Goal: Information Seeking & Learning: Learn about a topic

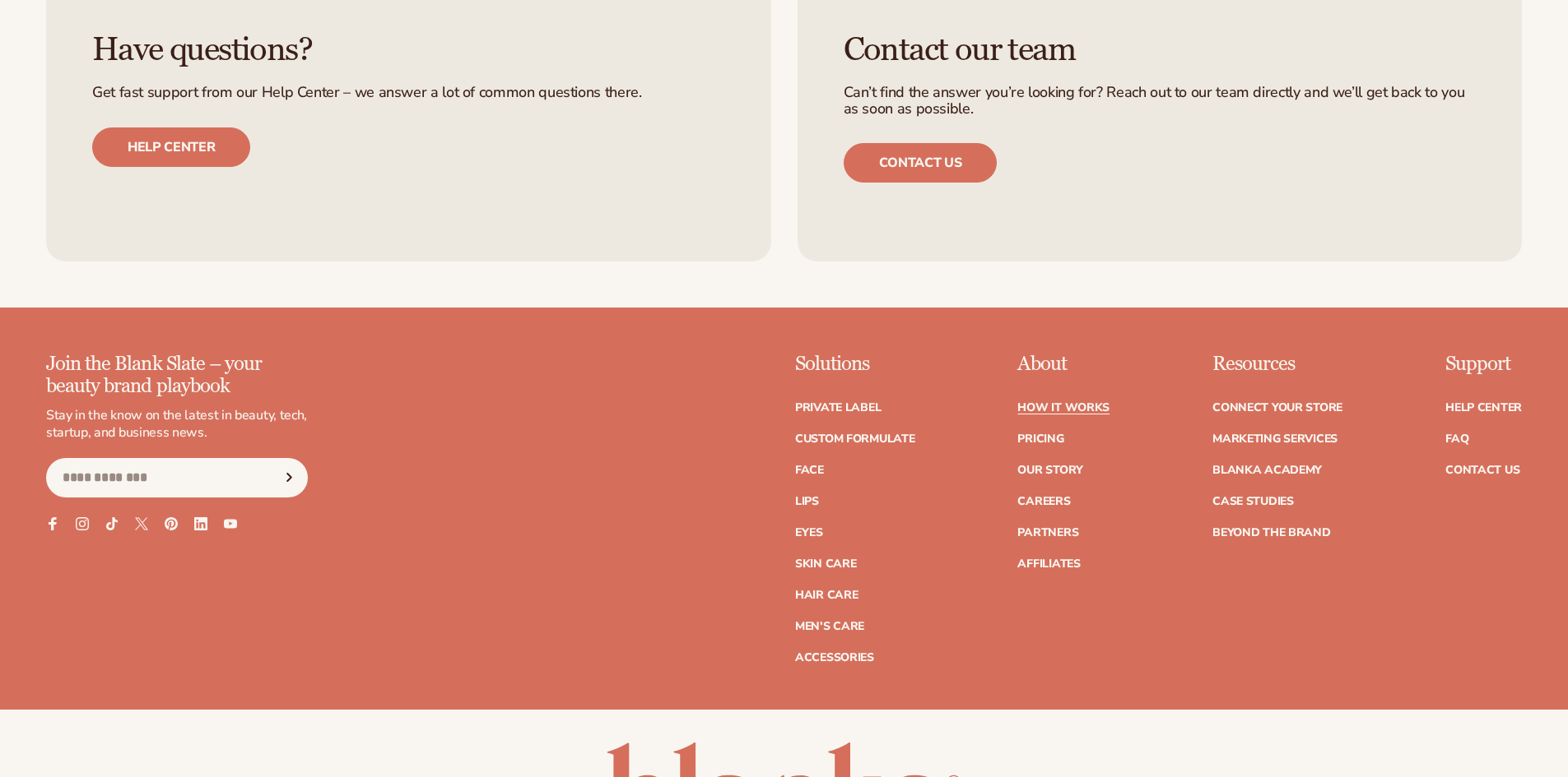
scroll to position [3814, 0]
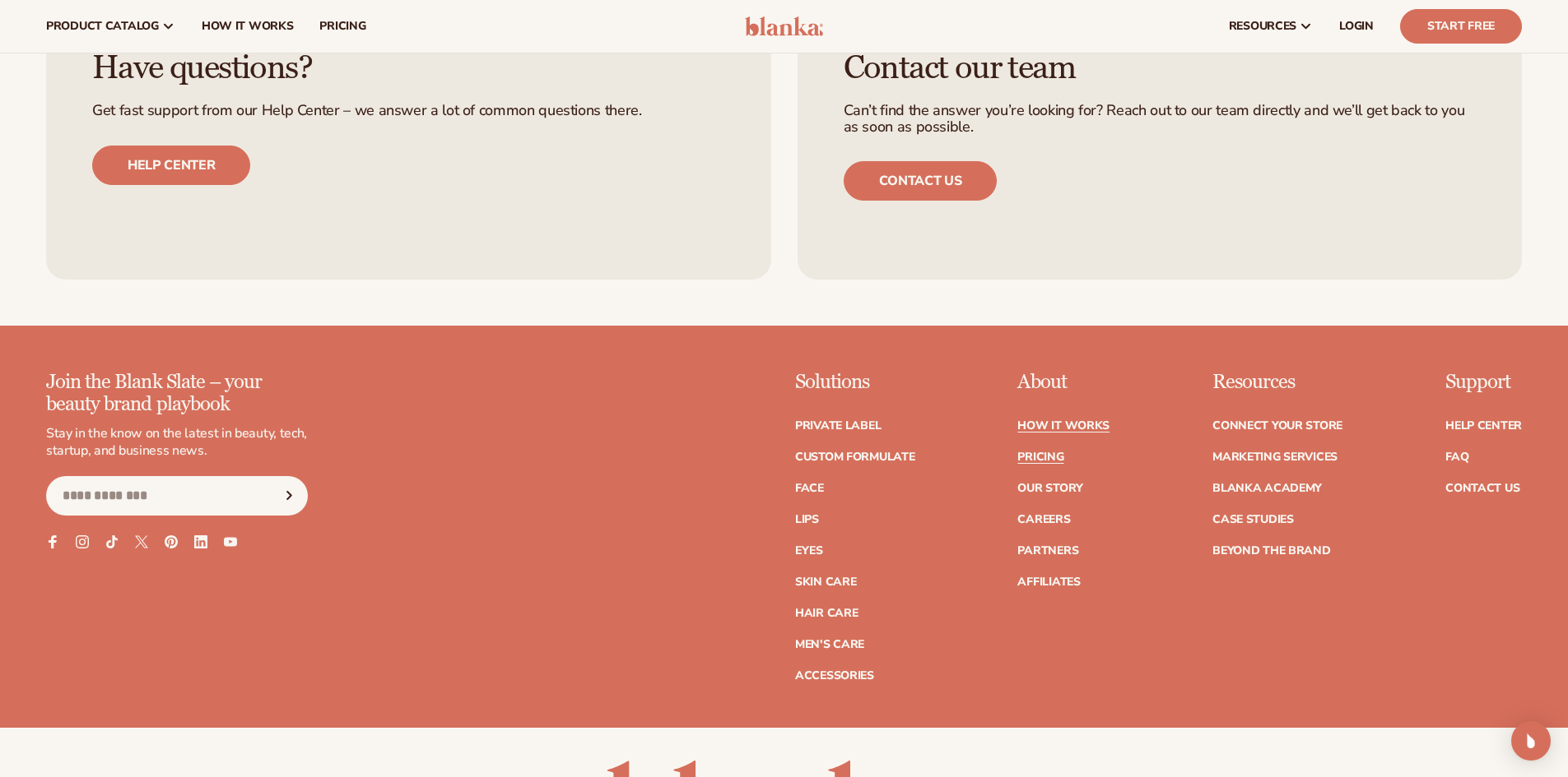
click at [1043, 461] on link "Pricing" at bounding box center [1040, 456] width 46 height 11
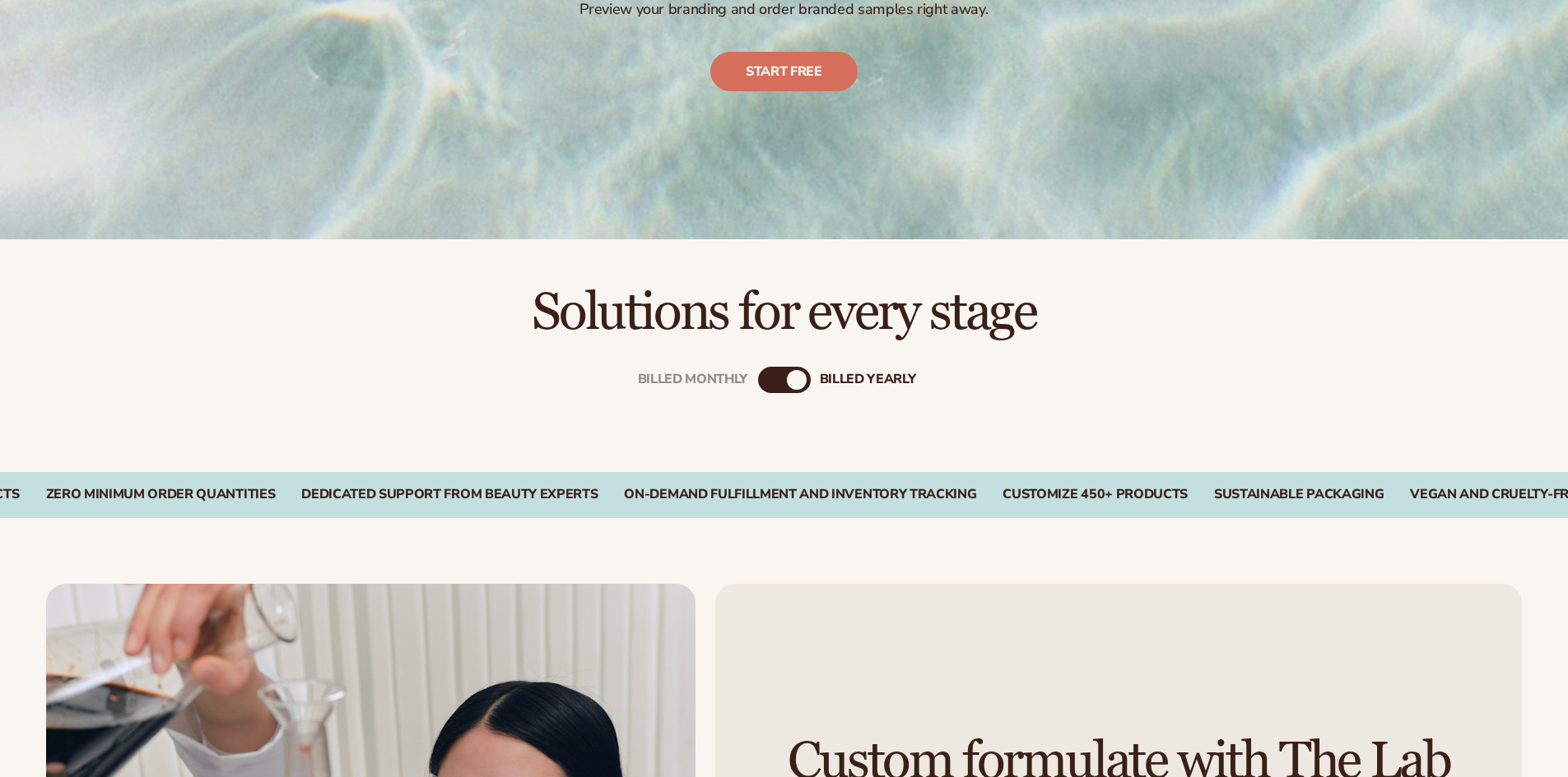
scroll to position [439, 0]
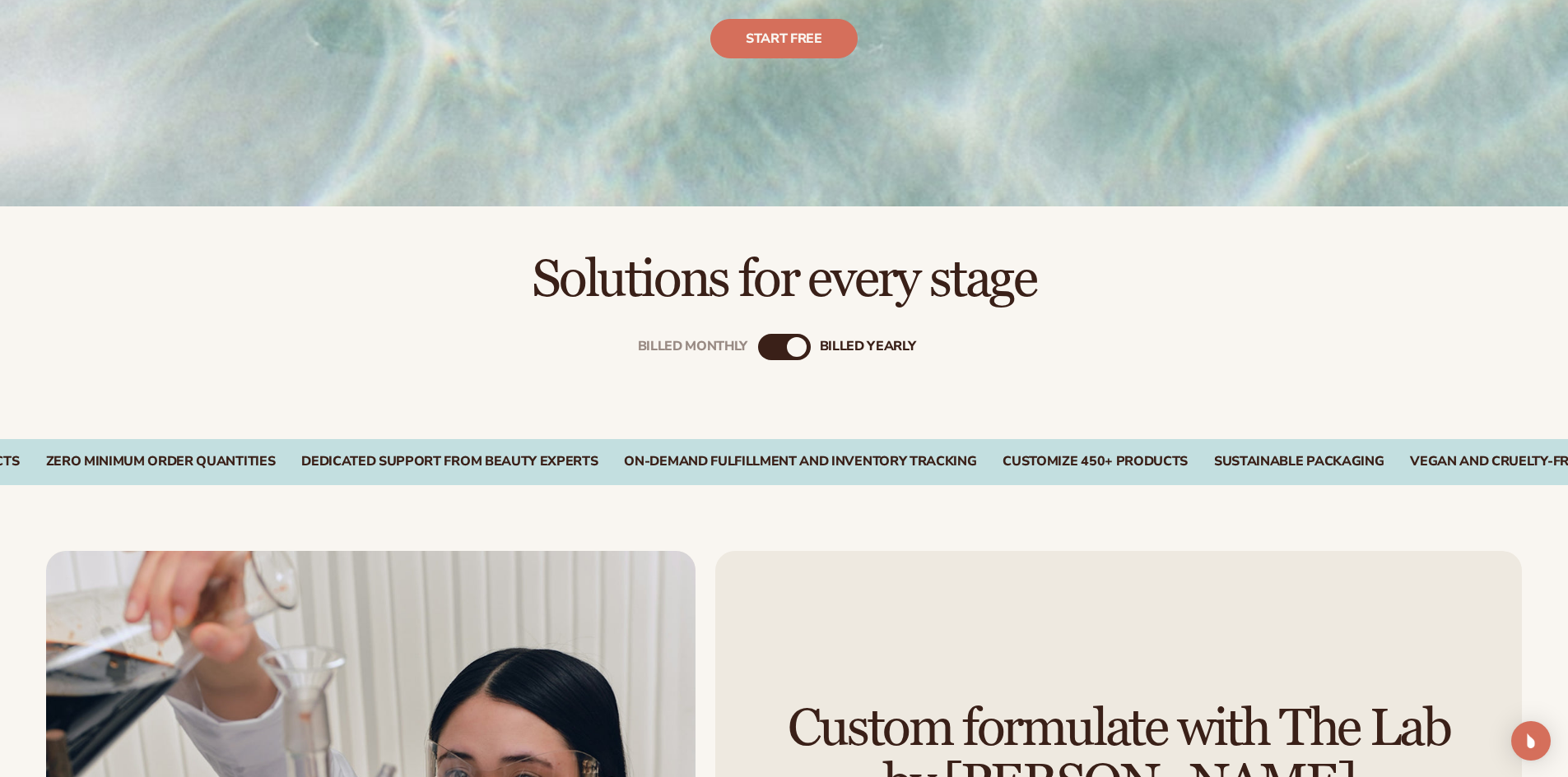
click at [768, 344] on div "Billed Monthly" at bounding box center [768, 347] width 19 height 19
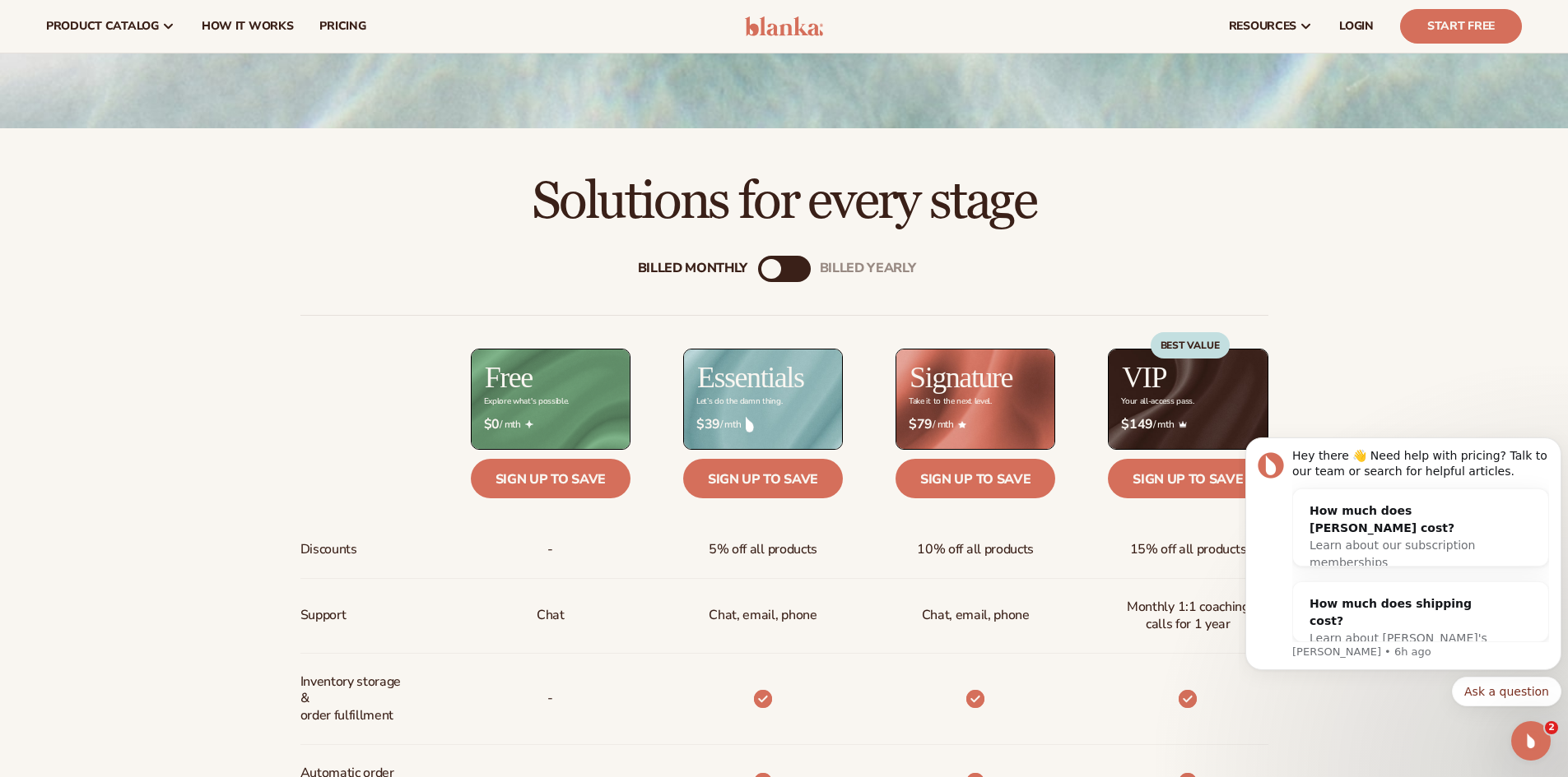
scroll to position [466, 0]
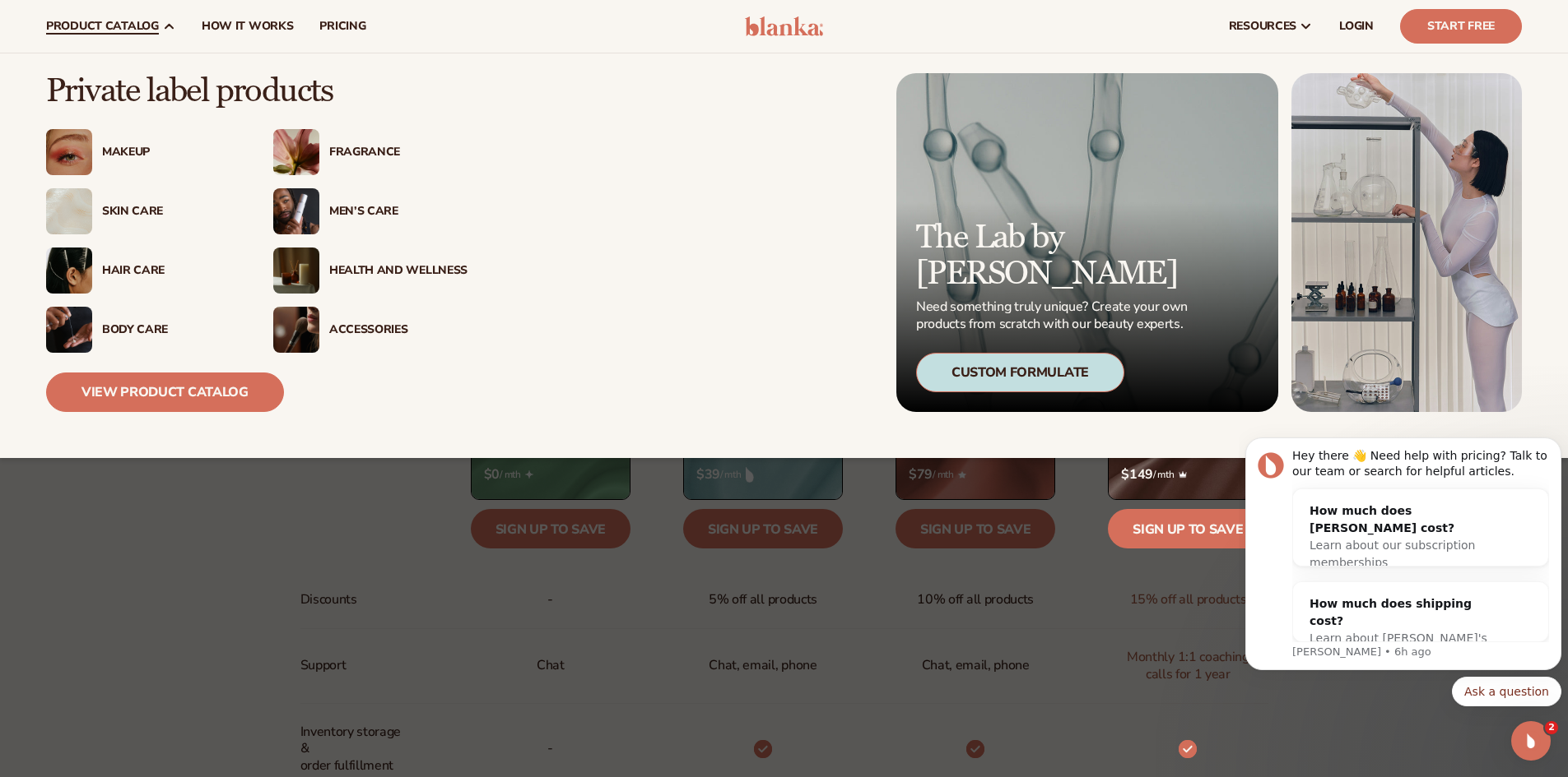
click at [138, 28] on span "product catalog" at bounding box center [102, 26] width 113 height 13
click at [284, 208] on img at bounding box center [296, 211] width 46 height 46
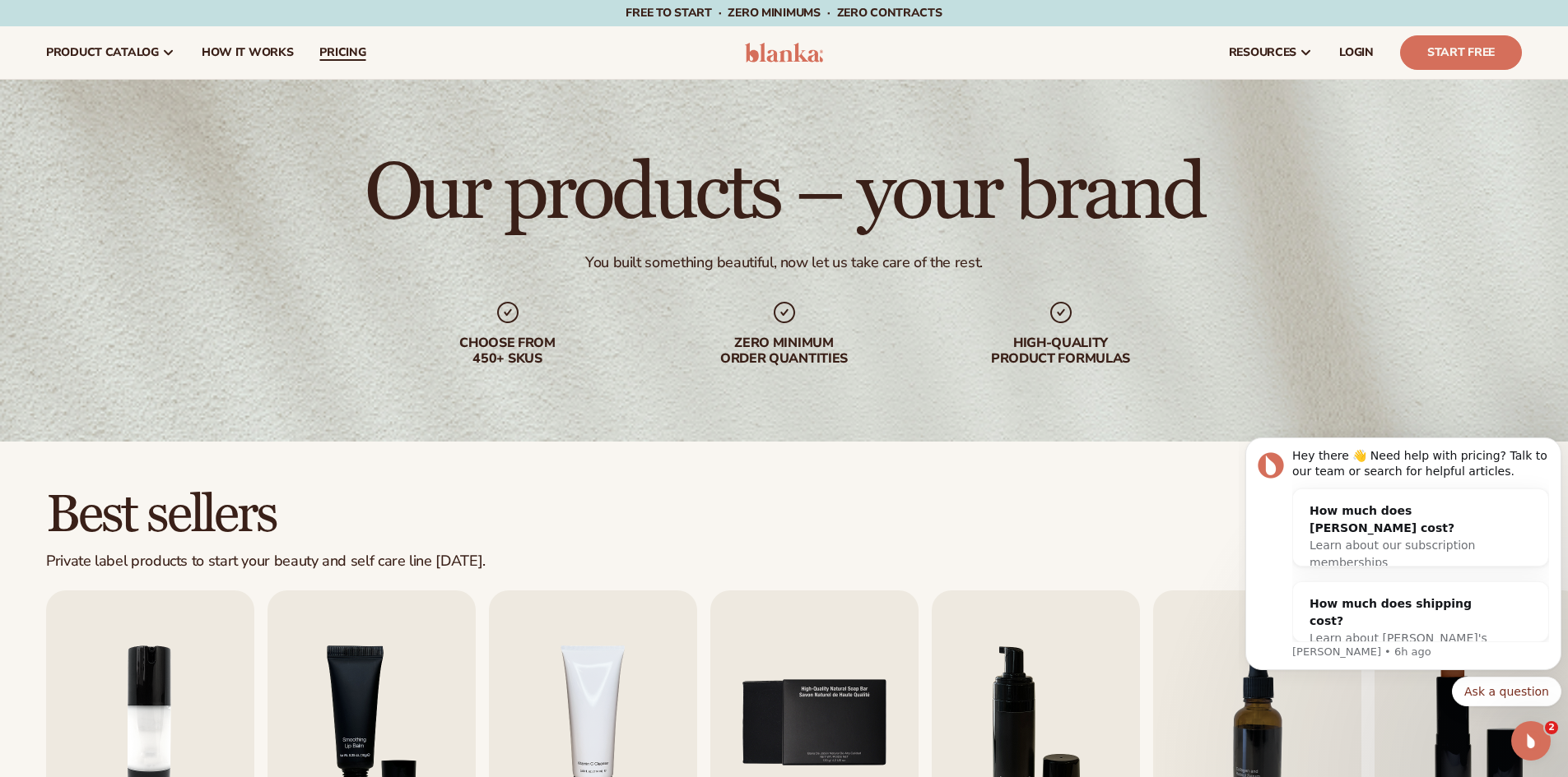
click at [328, 58] on span "pricing" at bounding box center [342, 52] width 46 height 13
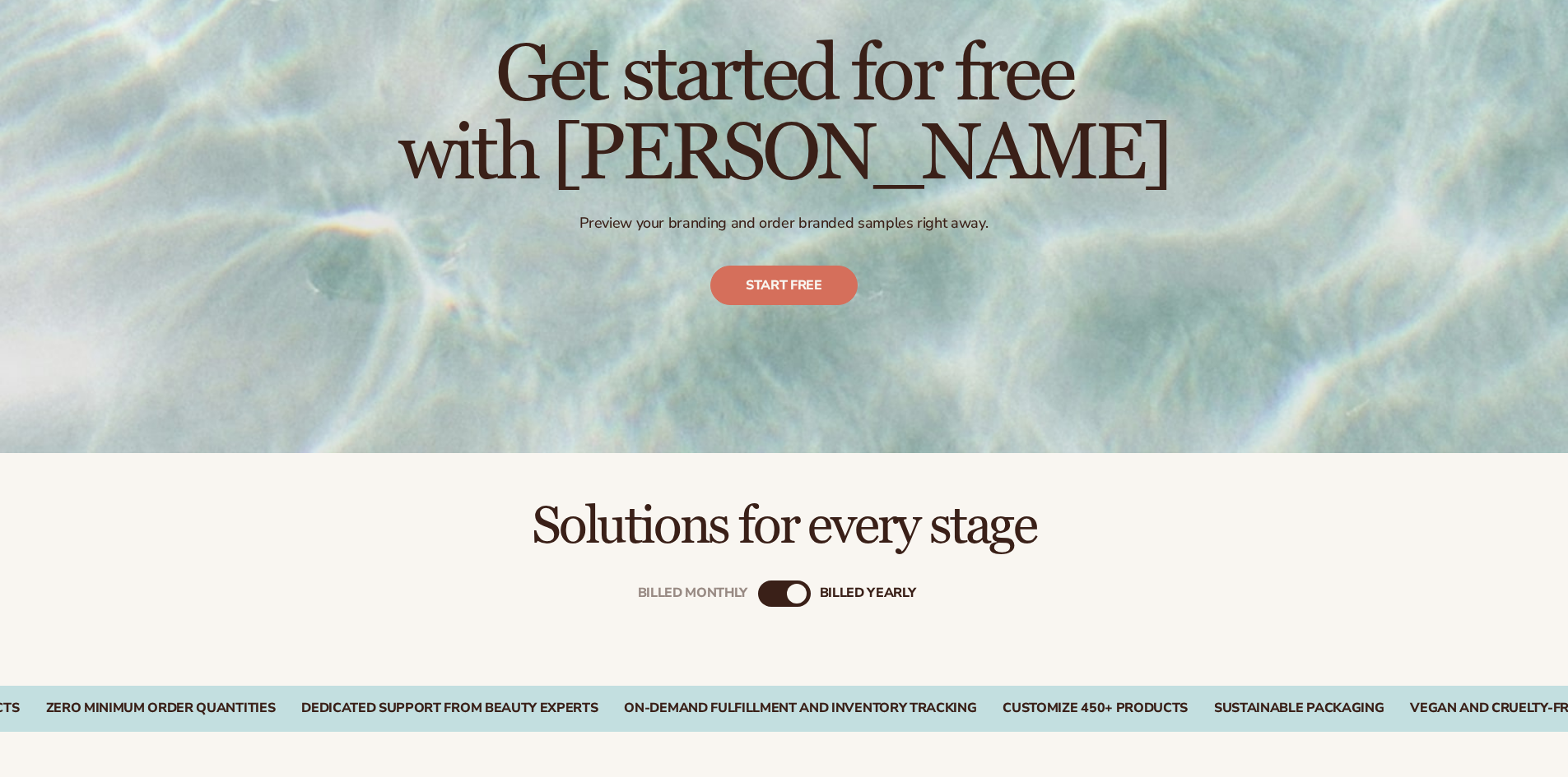
scroll to position [439, 0]
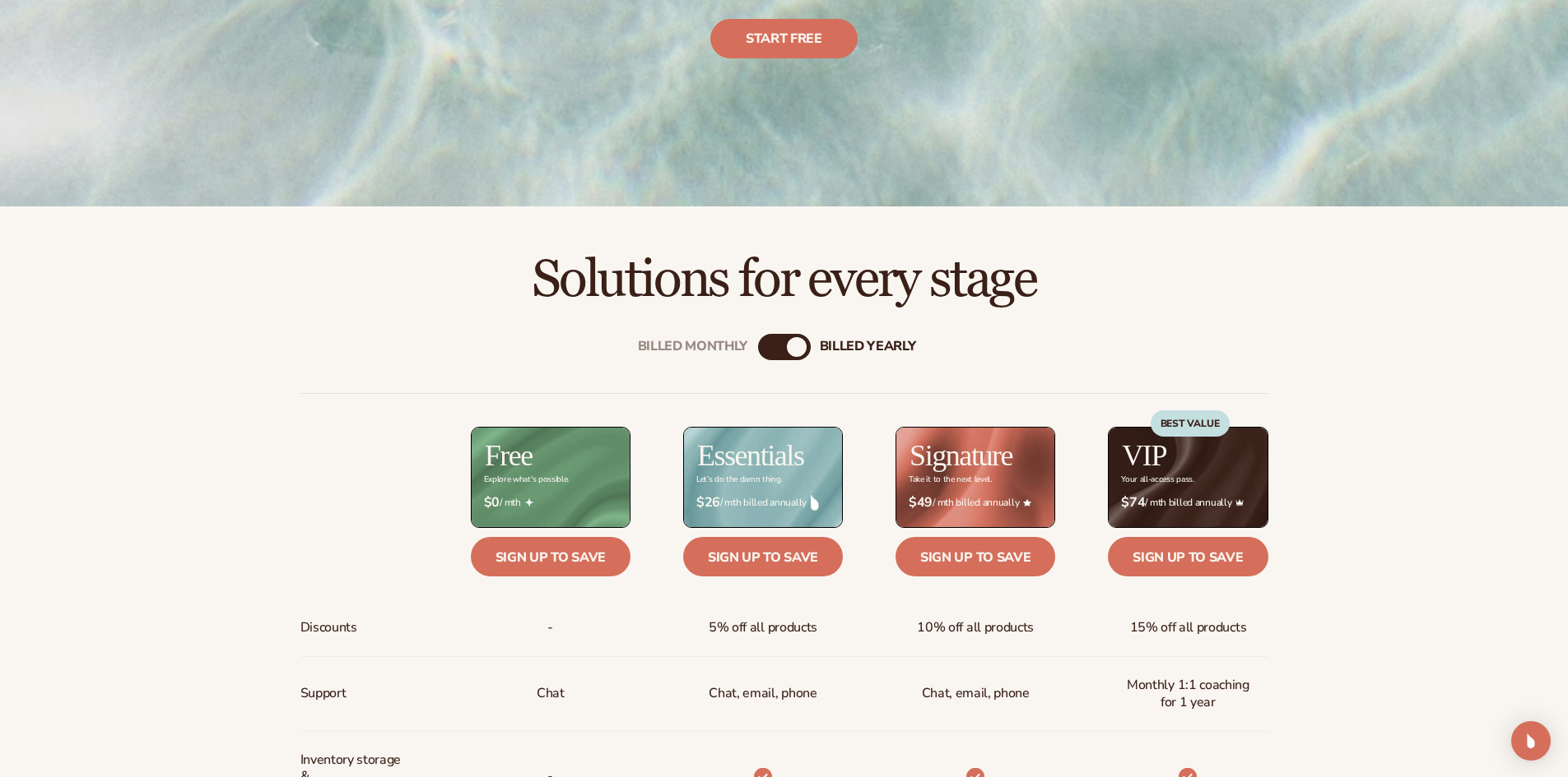
click at [765, 352] on div "Billed Monthly" at bounding box center [768, 347] width 19 height 19
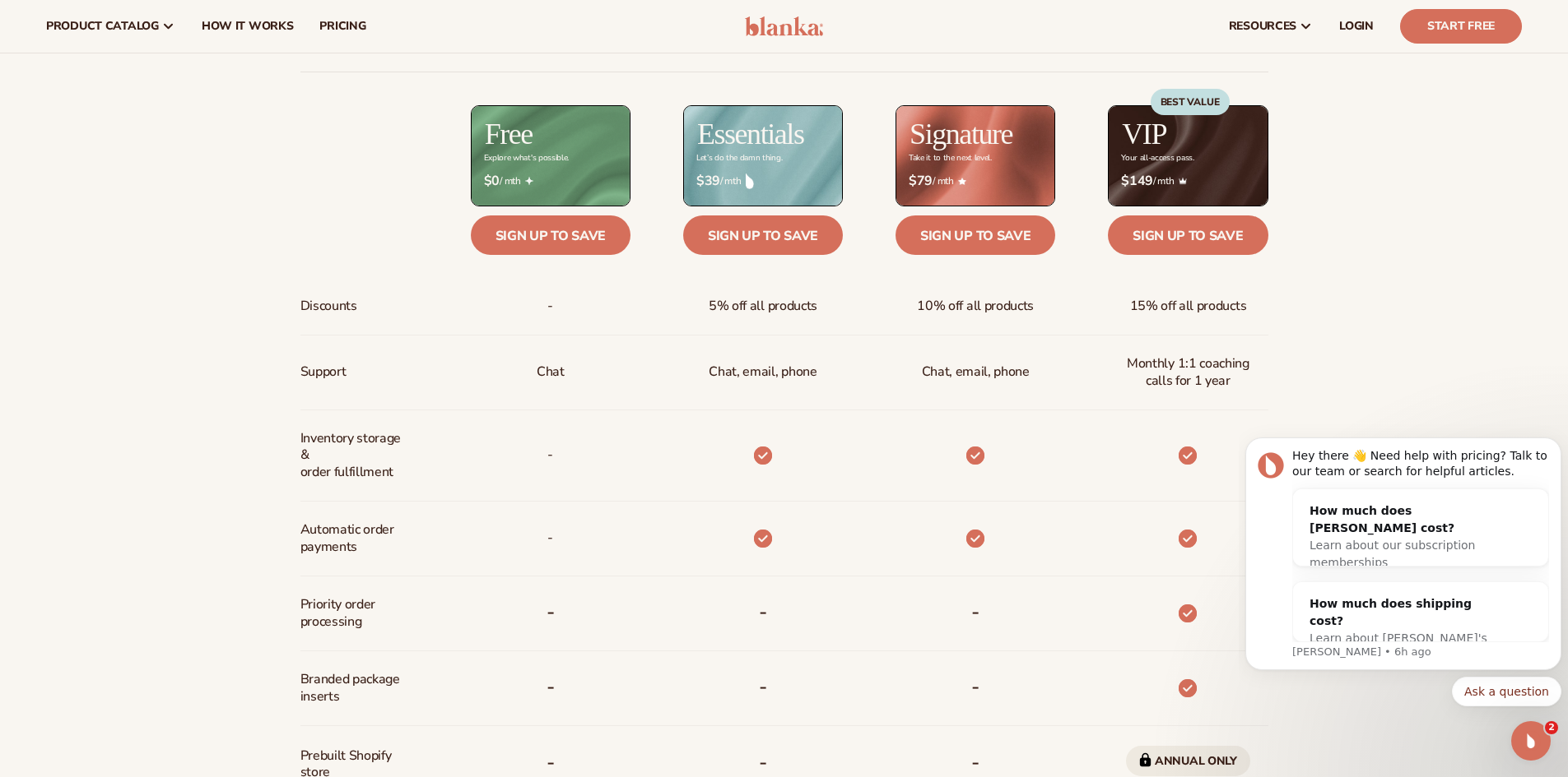
scroll to position [685, 0]
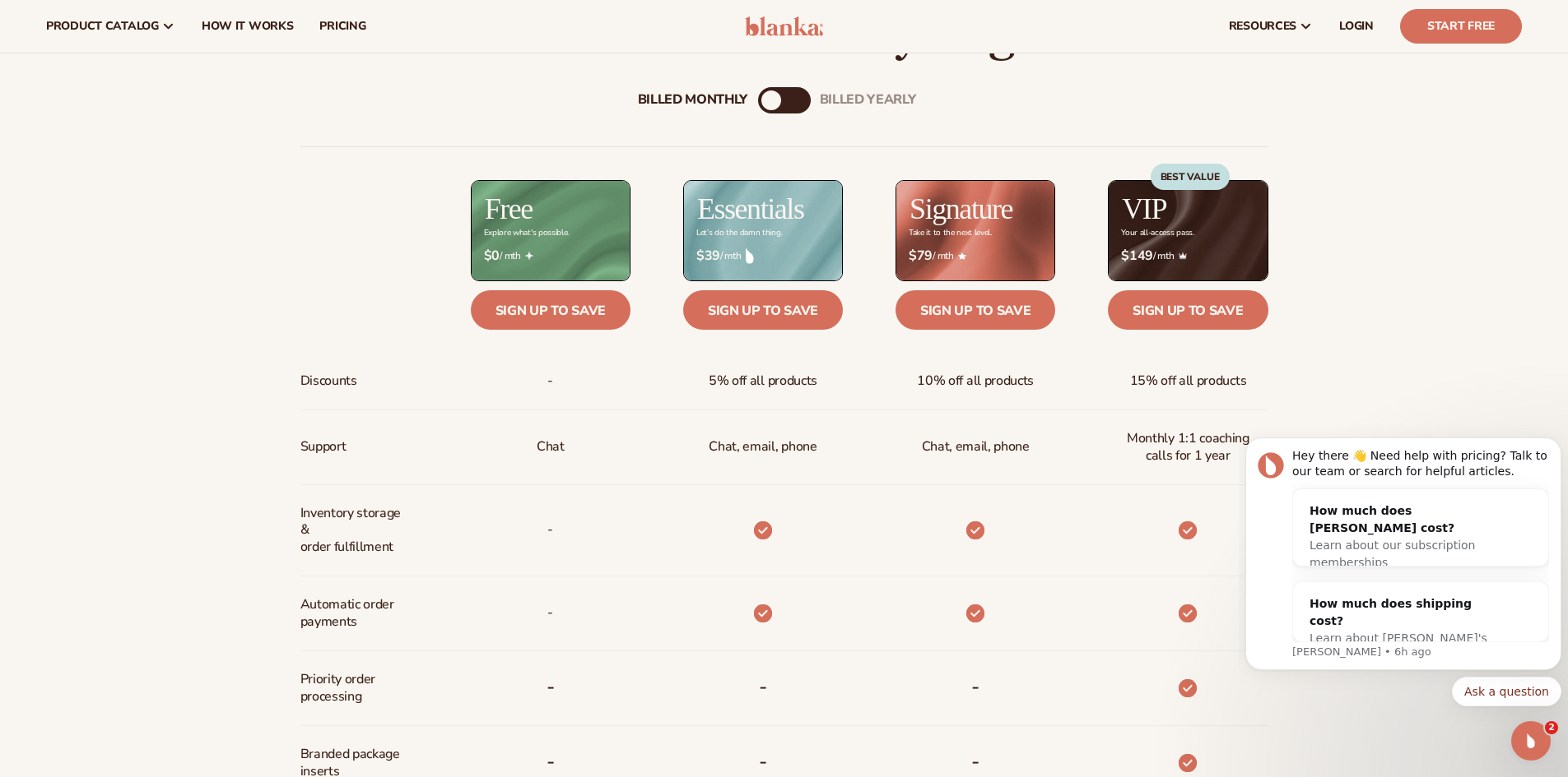
click at [1316, 352] on div "Billed Monthly billed Yearly Billed Monthly billed Yearly Discounts Support Inv…" at bounding box center [784, 612] width 1568 height 1103
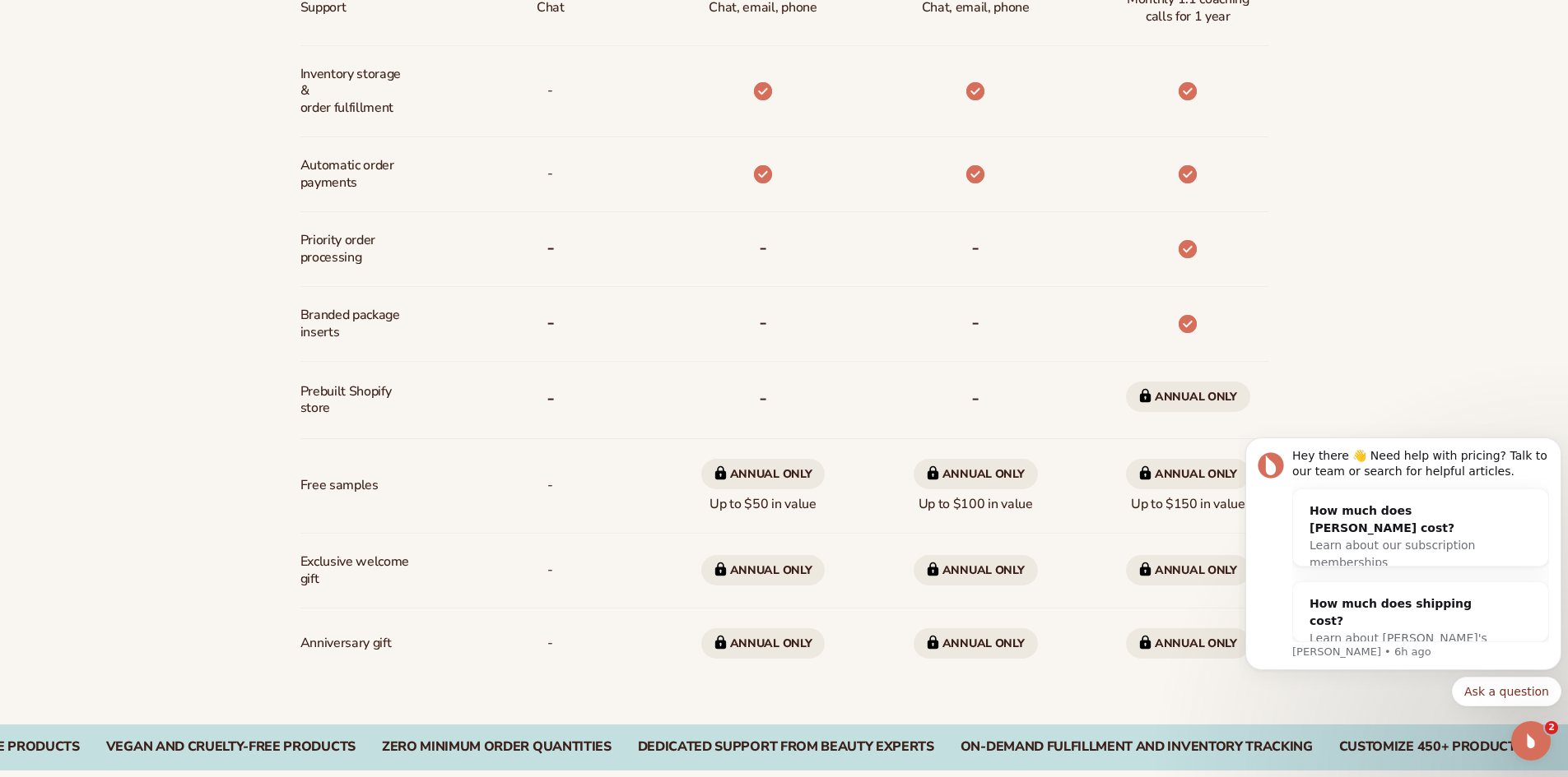
scroll to position [1207, 0]
